Goal: Information Seeking & Learning: Learn about a topic

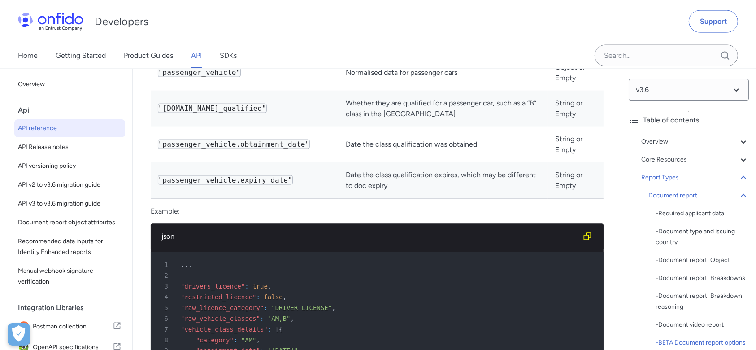
scroll to position [64802, 0]
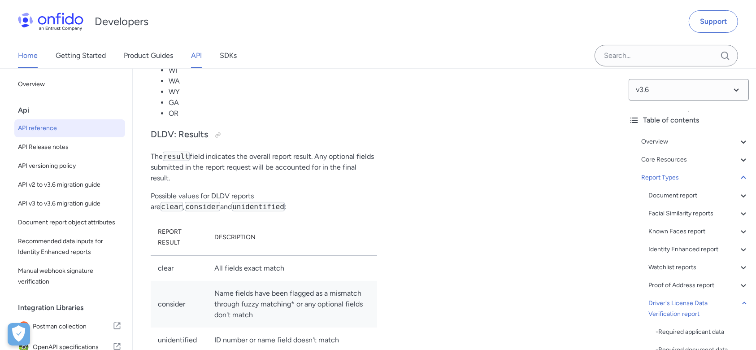
click at [24, 59] on link "Home" at bounding box center [28, 55] width 20 height 25
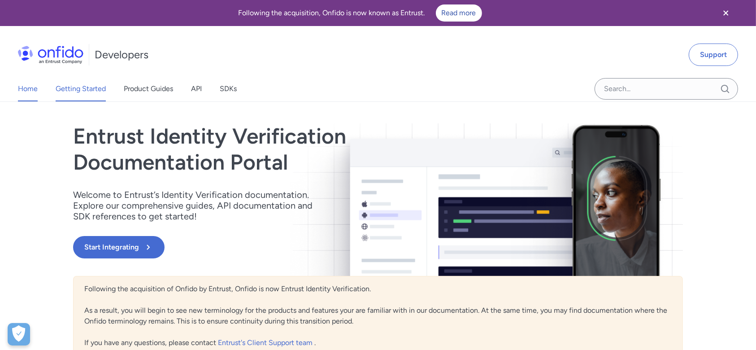
click at [87, 84] on link "Getting Started" at bounding box center [81, 88] width 50 height 25
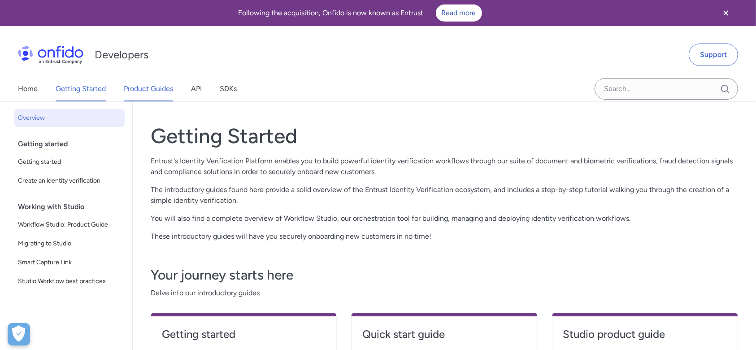
click at [160, 90] on link "Product Guides" at bounding box center [148, 88] width 49 height 25
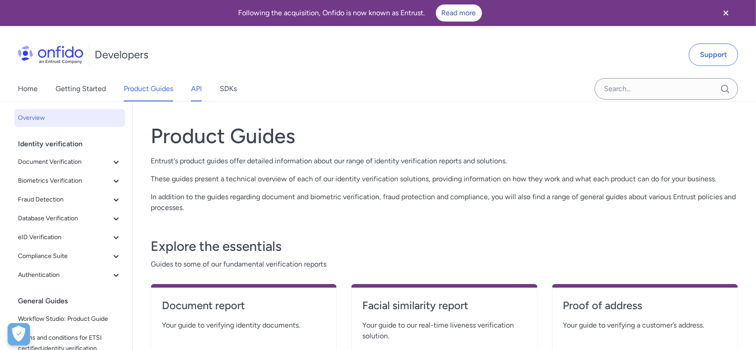
click at [196, 88] on link "API" at bounding box center [196, 88] width 11 height 25
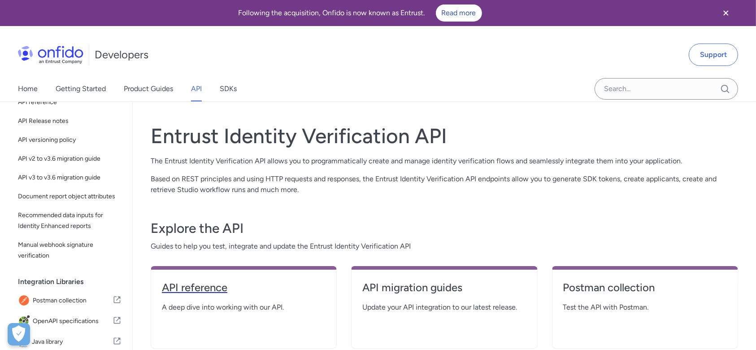
click at [203, 291] on h4 "API reference" at bounding box center [244, 287] width 164 height 14
select select "http"
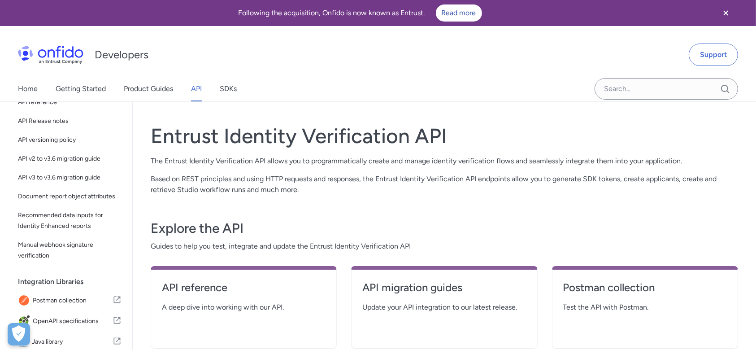
select select "http"
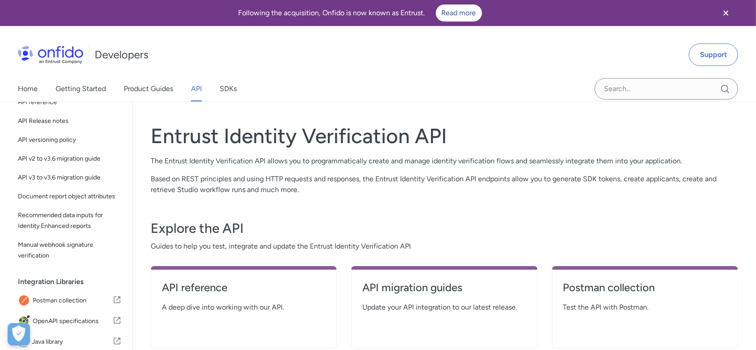
select select "http"
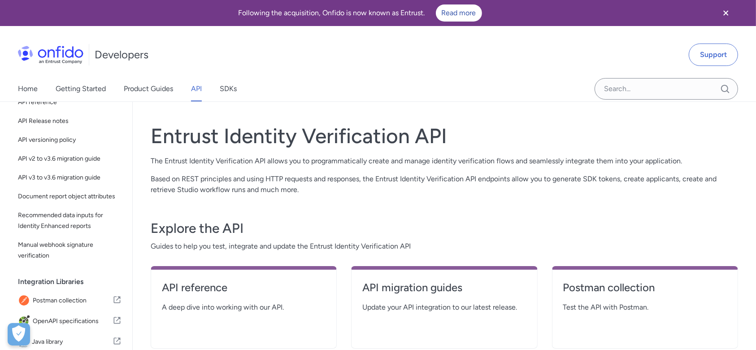
select select "http"
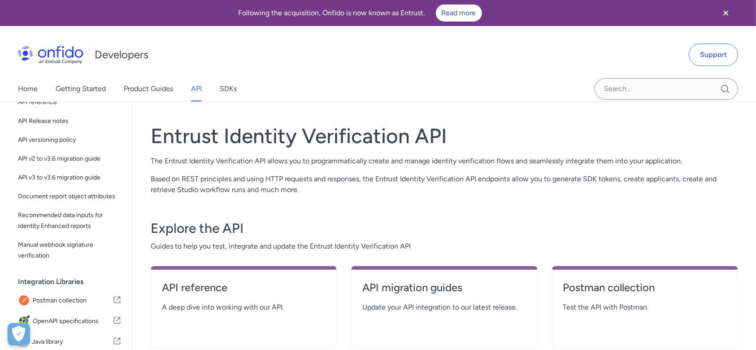
select select "http"
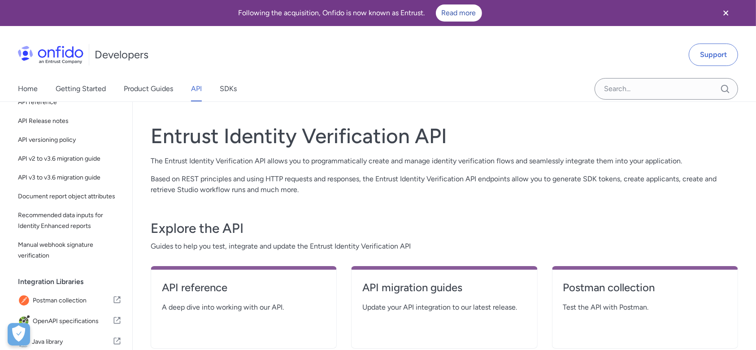
select select "http"
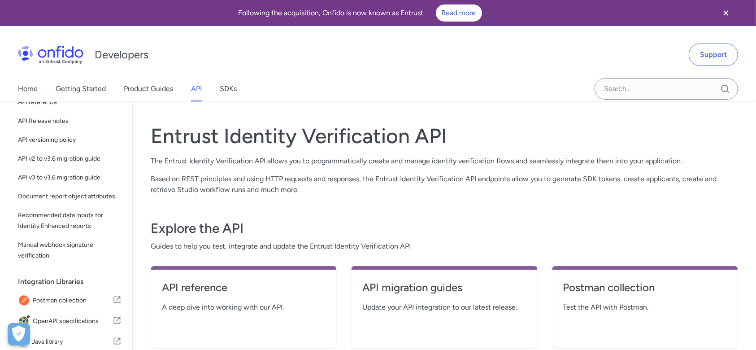
select select "http"
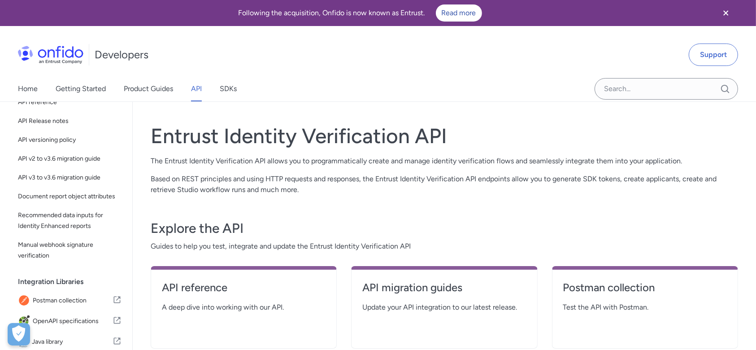
select select "http"
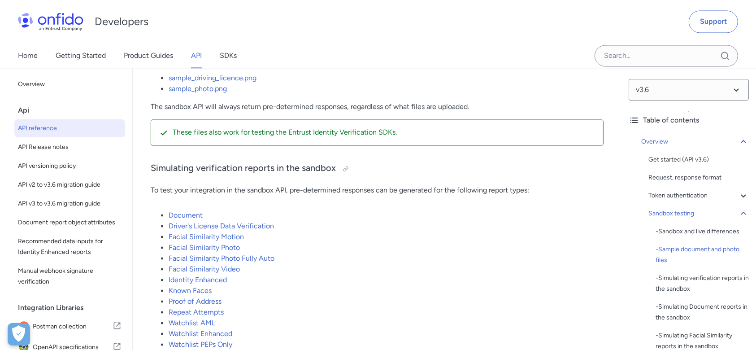
scroll to position [1674, 0]
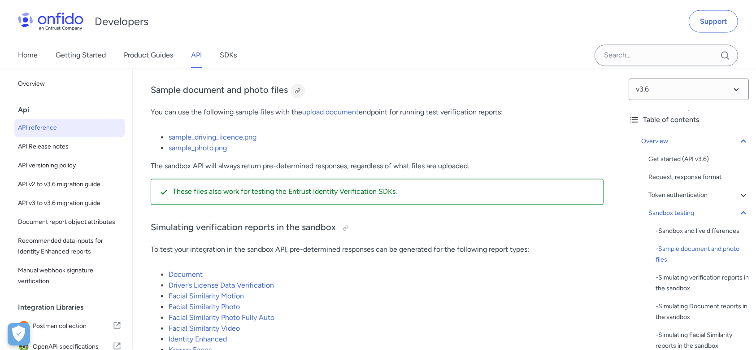
click at [295, 95] on div at bounding box center [297, 90] width 7 height 7
